Goal: Information Seeking & Learning: Learn about a topic

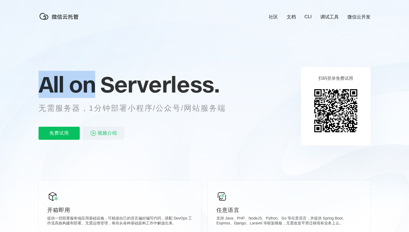
drag, startPoint x: 0, startPoint y: 0, endPoint x: 211, endPoint y: 100, distance: 233.4
click at [211, 100] on div "All on Serverless. 无需服务器，1分钟部署小程序/公众号/网站服务端 免费试用 视频介绍" at bounding box center [139, 106] width 201 height 79
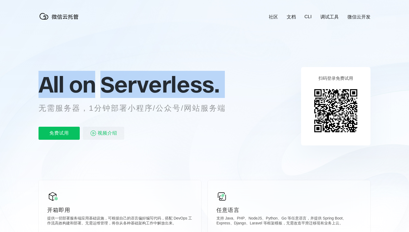
click at [211, 101] on div "All on Serverless. 无需服务器，1分钟部署小程序/公众号/网站服务端 免费试用 视频介绍" at bounding box center [139, 106] width 201 height 79
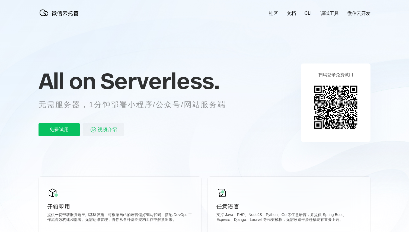
scroll to position [83, 0]
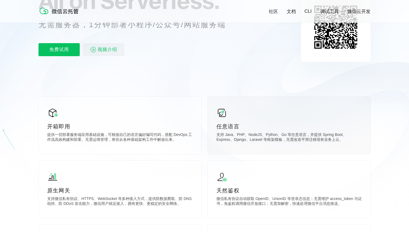
click at [237, 131] on div "任意语言 支持 Java、PHP、NodeJS、Python、Go 等任意语言，并提供 Spring Boot、Express、Django、Laravel …" at bounding box center [289, 126] width 163 height 58
drag, startPoint x: 237, startPoint y: 131, endPoint x: 279, endPoint y: 143, distance: 44.0
click at [279, 143] on div "任意语言 支持 Java、PHP、NodeJS、Python、Go 等任意语言，并提供 Spring Boot、Express、Django、Laravel …" at bounding box center [289, 126] width 163 height 58
click at [279, 143] on p "支持 Java、PHP、NodeJS、Python、Go 等任意语言，并提供 Spring Boot、Express、Django、Laravel 等框架模板…" at bounding box center [290, 137] width 146 height 11
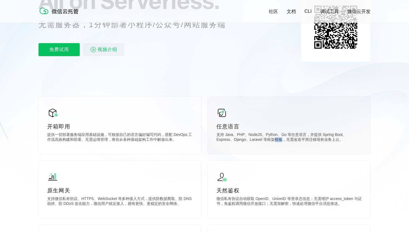
click at [279, 143] on p "支持 Java、PHP、NodeJS、Python、Go 等任意语言，并提供 Spring Boot、Express、Django、Laravel 等框架模板…" at bounding box center [290, 137] width 146 height 11
drag, startPoint x: 279, startPoint y: 143, endPoint x: 248, endPoint y: 126, distance: 36.1
click at [248, 126] on div "任意语言 支持 Java、PHP、NodeJS、Python、Go 等任意语言，并提供 Spring Boot、Express、Django、Laravel …" at bounding box center [289, 126] width 163 height 58
click at [248, 126] on p "任意语言" at bounding box center [290, 127] width 146 height 8
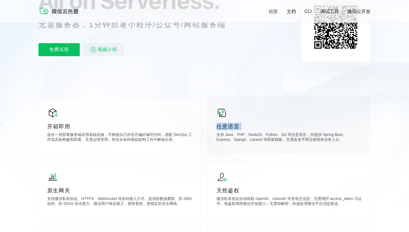
drag, startPoint x: 248, startPoint y: 126, endPoint x: 288, endPoint y: 138, distance: 41.9
click at [287, 137] on div "任意语言 支持 Java、PHP、NodeJS、Python、Go 等任意语言，并提供 Spring Boot、Express、Django、Laravel …" at bounding box center [289, 126] width 163 height 58
click at [288, 138] on p "支持 Java、PHP、NodeJS、Python、Go 等任意语言，并提供 Spring Boot、Express、Django、Laravel 等框架模板…" at bounding box center [290, 137] width 146 height 11
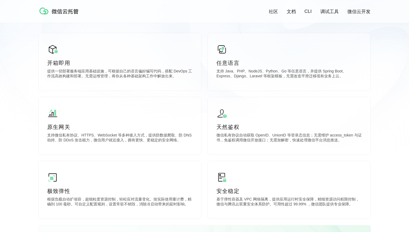
scroll to position [152, 0]
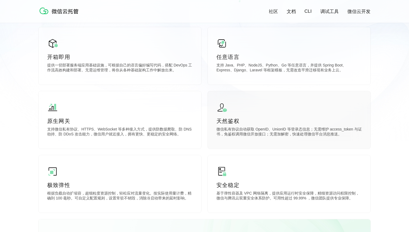
drag, startPoint x: 215, startPoint y: 118, endPoint x: 282, endPoint y: 142, distance: 71.3
click at [282, 142] on div "天然鉴权 微信私有协议自动获取 OpenID、UnionID 等登录态信息；无需维护 access_token 与证书，免鉴权调用微信开放接口；无需加解密，快…" at bounding box center [289, 120] width 163 height 58
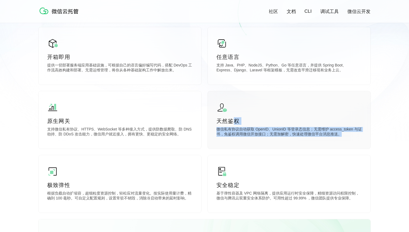
drag, startPoint x: 282, startPoint y: 142, endPoint x: 275, endPoint y: 121, distance: 22.9
click at [275, 121] on div "天然鉴权 微信私有协议自动获取 OpenID、UnionID 等登录态信息；无需维护 access_token 与证书，免鉴权调用微信开放接口；无需加解密，快…" at bounding box center [289, 120] width 163 height 58
click at [275, 121] on p "天然鉴权" at bounding box center [290, 121] width 146 height 8
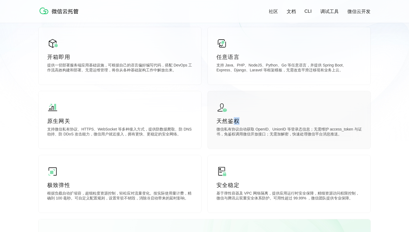
click at [275, 121] on p "天然鉴权" at bounding box center [290, 121] width 146 height 8
drag, startPoint x: 275, startPoint y: 121, endPoint x: 291, endPoint y: 143, distance: 27.8
click at [291, 143] on div "天然鉴权 微信私有协议自动获取 OpenID、UnionID 等登录态信息；无需维护 access_token 与证书，免鉴权调用微信开放接口；无需加解密，快…" at bounding box center [289, 120] width 163 height 58
click at [292, 143] on div "天然鉴权 微信私有协议自动获取 OpenID、UnionID 等登录态信息；无需维护 access_token 与证书，免鉴权调用微信开放接口；无需加解密，快…" at bounding box center [289, 120] width 163 height 58
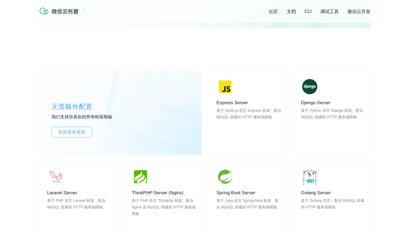
scroll to position [369, 0]
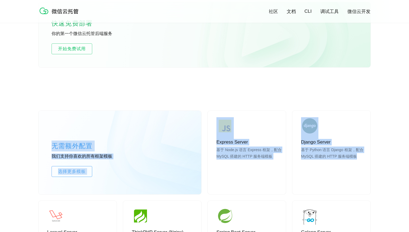
drag, startPoint x: 217, startPoint y: 106, endPoint x: 396, endPoint y: 192, distance: 198.8
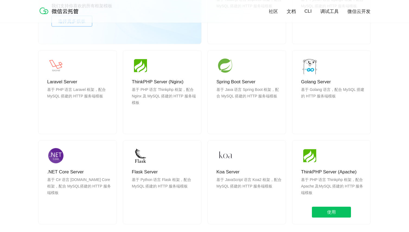
scroll to position [526, 0]
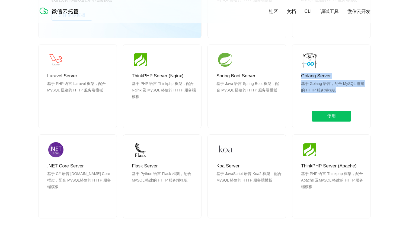
drag, startPoint x: 298, startPoint y: 77, endPoint x: 347, endPoint y: 91, distance: 51.0
click at [346, 91] on div "Golang Server 基于 Golang 语言，配合 MySQL 搭建的 HTTP 服务端模板 使用" at bounding box center [332, 87] width 78 height 84
click at [347, 91] on p "基于 Golang 语言，配合 MySQL 搭建的 HTTP 服务端模板" at bounding box center [333, 93] width 65 height 26
drag, startPoint x: 347, startPoint y: 91, endPoint x: 347, endPoint y: 75, distance: 16.3
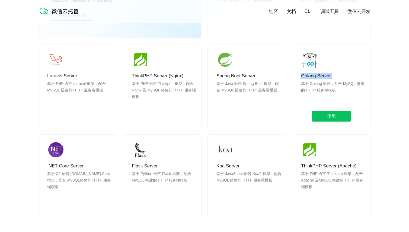
click at [347, 75] on div "Golang Server 基于 Golang 语言，配合 MySQL 搭建的 HTTP 服务端模板 使用" at bounding box center [332, 87] width 78 height 84
click at [347, 75] on p "Golang Server" at bounding box center [333, 76] width 65 height 7
drag, startPoint x: 347, startPoint y: 75, endPoint x: 350, endPoint y: 91, distance: 16.2
click at [350, 91] on div "Golang Server 基于 Golang 语言，配合 MySQL 搭建的 HTTP 服务端模板 使用" at bounding box center [332, 87] width 78 height 84
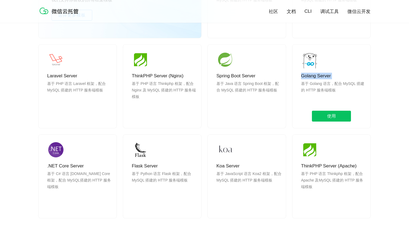
click at [350, 91] on p "基于 Golang 语言，配合 MySQL 搭建的 HTTP 服务端模板" at bounding box center [333, 93] width 65 height 26
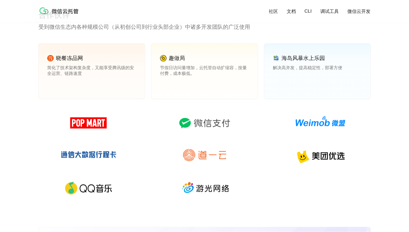
scroll to position [777, 0]
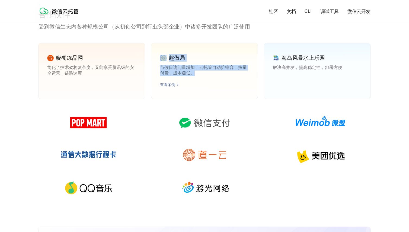
drag, startPoint x: 157, startPoint y: 58, endPoint x: 213, endPoint y: 74, distance: 58.7
click at [213, 74] on div "趣做局 节假日访问量增加，云托管自动扩缩容，按量付费，成本极低。 查看案例" at bounding box center [204, 70] width 106 height 55
click at [213, 74] on p "节假日访问量增加，云托管自动扩缩容，按量付费，成本极低。" at bounding box center [204, 70] width 89 height 11
drag, startPoint x: 213, startPoint y: 74, endPoint x: 182, endPoint y: 55, distance: 37.0
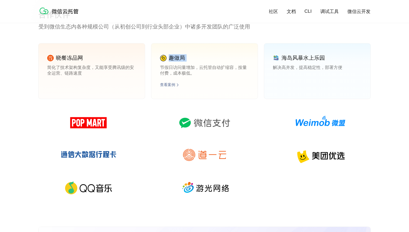
click at [182, 55] on div "趣做局 节假日访问量增加，云托管自动扩缩容，按量付费，成本极低。 查看案例" at bounding box center [204, 70] width 106 height 55
click at [182, 55] on p "趣做局" at bounding box center [177, 57] width 16 height 7
drag, startPoint x: 182, startPoint y: 55, endPoint x: 207, endPoint y: 68, distance: 28.7
click at [207, 68] on div "趣做局 节假日访问量增加，云托管自动扩缩容，按量付费，成本极低。 查看案例" at bounding box center [204, 70] width 106 height 55
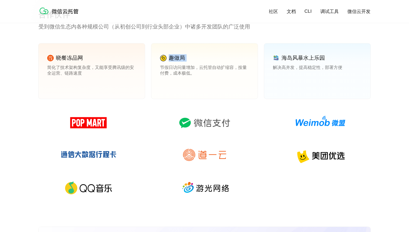
drag, startPoint x: 207, startPoint y: 68, endPoint x: 213, endPoint y: 122, distance: 54.9
click at [208, 68] on p "节假日访问量增加，云托管自动扩缩容，按量付费，成本极低。" at bounding box center [204, 70] width 89 height 11
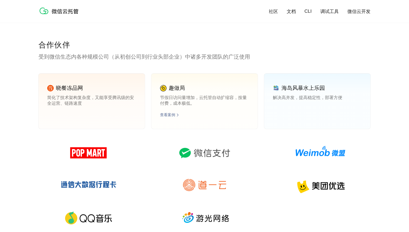
scroll to position [747, 0]
click at [232, 98] on p "节假日访问量增加，云托管自动扩缩容，按量付费，成本极低。" at bounding box center [204, 100] width 89 height 11
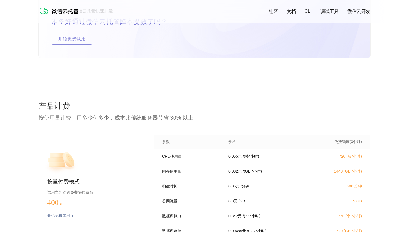
scroll to position [0, 965]
click at [219, 157] on p "CPU使用量" at bounding box center [191, 156] width 59 height 5
drag, startPoint x: 219, startPoint y: 157, endPoint x: 375, endPoint y: 163, distance: 155.7
click at [371, 163] on div "CPU使用量 0.055 元 / (核*小时) 720 (核*小时) 内存使用量 0.032 元 / (GB *小时) 1440 (GB *小时) 构建时长 …" at bounding box center [262, 195] width 217 height 93
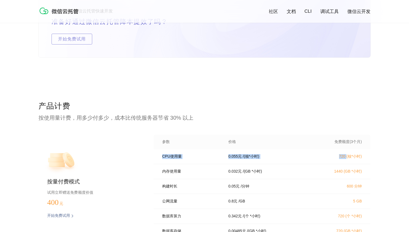
click at [359, 162] on div "CPU使用量 0.055 元 / (核*小时) 720 (核*小时)" at bounding box center [262, 156] width 217 height 15
drag, startPoint x: 359, startPoint y: 162, endPoint x: 246, endPoint y: 160, distance: 112.1
click at [246, 160] on div "CPU使用量 0.055 元 / (核*小时) 720 (核*小时)" at bounding box center [262, 156] width 217 height 15
click at [246, 159] on p "/ (核*小时)" at bounding box center [251, 156] width 17 height 5
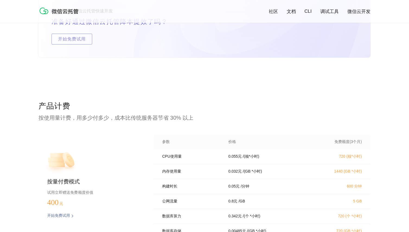
click at [227, 157] on div "0.055 元 / (核*小时)" at bounding box center [267, 156] width 91 height 5
drag, startPoint x: 227, startPoint y: 157, endPoint x: 236, endPoint y: 157, distance: 8.7
click at [236, 157] on div "0.055 元 / (核*小时)" at bounding box center [267, 156] width 91 height 5
copy p "0.055"
drag, startPoint x: 295, startPoint y: 146, endPoint x: 282, endPoint y: 154, distance: 15.8
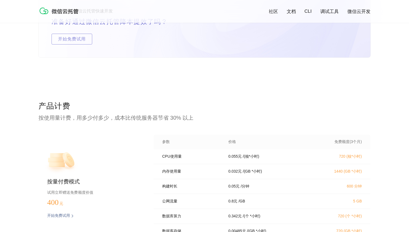
click at [295, 146] on div "参数 价格 免费额度(3个月)" at bounding box center [262, 142] width 217 height 15
click at [280, 161] on div "CPU使用量 0.055 元 / (核*小时) 720 (核*小时)" at bounding box center [262, 156] width 217 height 15
click at [280, 162] on div "CPU使用量 0.055 元 / (核*小时) 720 (核*小时)" at bounding box center [262, 156] width 217 height 15
click at [280, 161] on div "CPU使用量 0.055 元 / (核*小时) 720 (核*小时)" at bounding box center [262, 156] width 217 height 15
drag, startPoint x: 280, startPoint y: 161, endPoint x: 284, endPoint y: 173, distance: 12.2
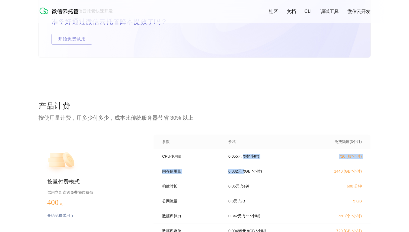
click at [284, 173] on div "CPU使用量 0.055 元 / (核*小时) 720 (核*小时) 内存使用量 0.032 元 / (GB *小时) 1440 (GB *小时) 构建时长 …" at bounding box center [262, 195] width 217 height 93
click at [284, 173] on div "0.032 元 / (GB *小时)" at bounding box center [267, 171] width 91 height 5
drag, startPoint x: 284, startPoint y: 173, endPoint x: 275, endPoint y: 155, distance: 19.9
click at [275, 155] on div "CPU使用量 0.055 元 / (核*小时) 720 (核*小时) 内存使用量 0.032 元 / (GB *小时) 1440 (GB *小时) 构建时长 …" at bounding box center [262, 195] width 217 height 93
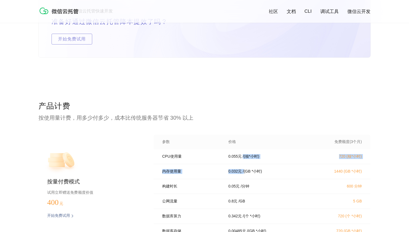
click at [275, 155] on div "0.055 元 / (核*小时)" at bounding box center [267, 156] width 91 height 5
drag, startPoint x: 220, startPoint y: 159, endPoint x: 297, endPoint y: 159, distance: 77.4
click at [297, 159] on div "CPU使用量 0.055 元 / (核*小时) 720 (核*小时)" at bounding box center [262, 156] width 217 height 15
click at [297, 159] on div "0.055 元 / (核*小时)" at bounding box center [267, 156] width 91 height 5
drag, startPoint x: 297, startPoint y: 159, endPoint x: 226, endPoint y: 159, distance: 71.1
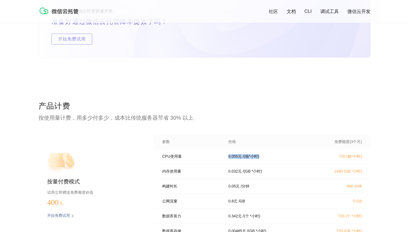
click at [226, 159] on div "0.055 元 / (核*小时)" at bounding box center [267, 156] width 91 height 5
drag, startPoint x: 226, startPoint y: 159, endPoint x: 278, endPoint y: 159, distance: 52.4
click at [278, 159] on div "0.055 元 / (核*小时)" at bounding box center [267, 156] width 91 height 5
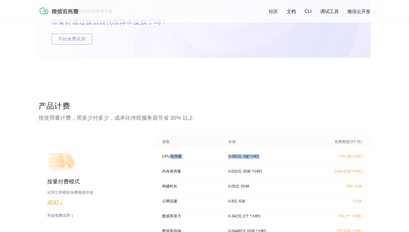
drag, startPoint x: 256, startPoint y: 161, endPoint x: 192, endPoint y: 161, distance: 63.8
click at [192, 161] on div "CPU使用量 0.055 元 / (核*小时) 720 (核*小时)" at bounding box center [262, 156] width 217 height 15
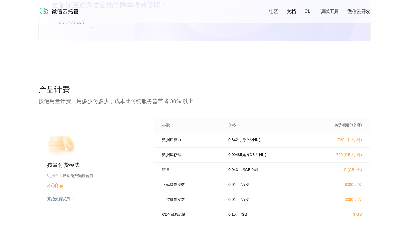
scroll to position [1064, 0]
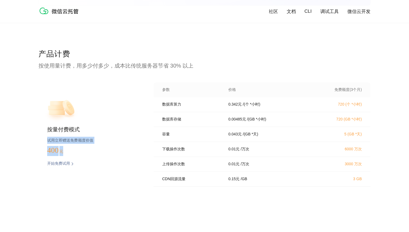
drag, startPoint x: 94, startPoint y: 129, endPoint x: 97, endPoint y: 154, distance: 25.2
click at [97, 154] on div "按量付费模式 试用立即赠送免费额度价值 400 元 开始免费试用 预估费用" at bounding box center [88, 137] width 98 height 108
click at [96, 154] on div "按量付费模式 试用立即赠送免费额度价值 400 元 开始免费试用 预估费用" at bounding box center [88, 137] width 98 height 108
drag, startPoint x: 96, startPoint y: 154, endPoint x: 47, endPoint y: 137, distance: 52.6
click at [47, 137] on div "按量付费模式 试用立即赠送免费额度价值 400 元 开始免费试用 预估费用" at bounding box center [88, 137] width 98 height 108
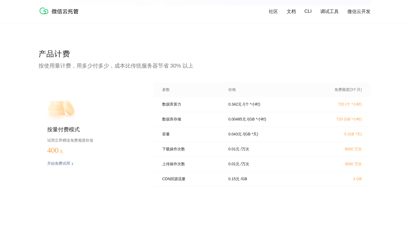
click at [47, 137] on div "按量付费模式 试用立即赠送免费额度价值 400 元 开始免费试用 预估费用" at bounding box center [88, 137] width 98 height 108
drag, startPoint x: 47, startPoint y: 137, endPoint x: 73, endPoint y: 149, distance: 28.8
click at [73, 149] on div "按量付费模式 试用立即赠送免费额度价值 400 元 开始免费试用 预估费用" at bounding box center [88, 137] width 98 height 108
click at [73, 149] on p "400 元" at bounding box center [60, 150] width 27 height 9
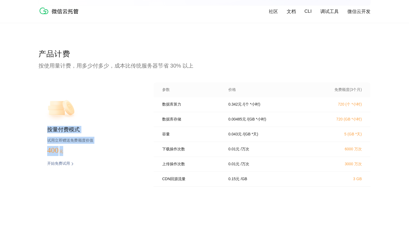
drag, startPoint x: 73, startPoint y: 149, endPoint x: 49, endPoint y: 132, distance: 29.6
click at [49, 132] on div "按量付费模式 试用立即赠送免费额度价值 400 元 开始免费试用 预估费用" at bounding box center [88, 137] width 98 height 108
click at [49, 132] on p "按量付费模式" at bounding box center [91, 130] width 89 height 8
drag, startPoint x: 49, startPoint y: 132, endPoint x: 81, endPoint y: 142, distance: 34.3
click at [81, 142] on div "按量付费模式 试用立即赠送免费额度价值 400 元 开始免费试用 预估费用" at bounding box center [88, 137] width 98 height 108
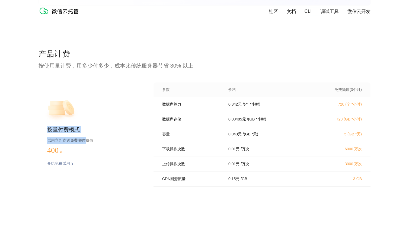
click at [81, 142] on p "试用立即赠送免费额度价值" at bounding box center [91, 140] width 89 height 7
drag
click at [66, 132] on div "按量付费模式 试用立即赠送免费额度价值 400 元 开始免费试用 预估费用" at bounding box center [88, 137] width 98 height 108
click at [66, 132] on p "按量付费模式" at bounding box center [91, 130] width 89 height 8
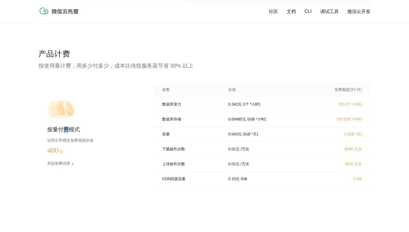
click at [66, 132] on p "按量付费模式" at bounding box center [91, 130] width 89 height 8
click at [82, 143] on div "按量付费模式 试用立即赠送免费额度价值 400 元 开始免费试用 预估费用" at bounding box center [88, 137] width 98 height 108
click at [82, 143] on p "试用立即赠送免费额度价值" at bounding box center [91, 140] width 89 height 7
click at [278, 142] on div "容量 0.043 元 / (GB *天) 5 (GB *天)" at bounding box center [262, 134] width 217 height 15
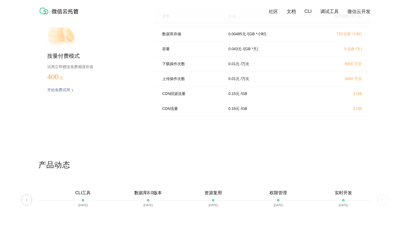
scroll to position [1138, 0]
click at [189, 62] on p "下载操作次数" at bounding box center [191, 63] width 59 height 5
click at [251, 61] on div "下载操作次数 0.01 元 / 万次 6000 万次" at bounding box center [262, 63] width 217 height 15
click at [249, 61] on p "/ 万次" at bounding box center [245, 63] width 9 height 5
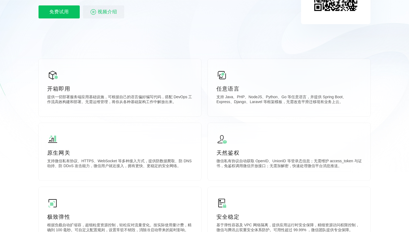
scroll to position [0, 0]
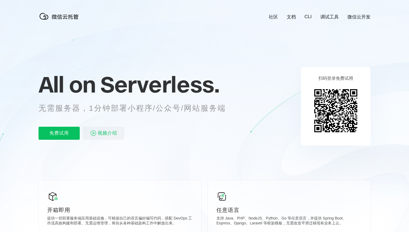
click at [290, 19] on link "文档" at bounding box center [291, 17] width 9 height 6
